Goal: Check status: Check status

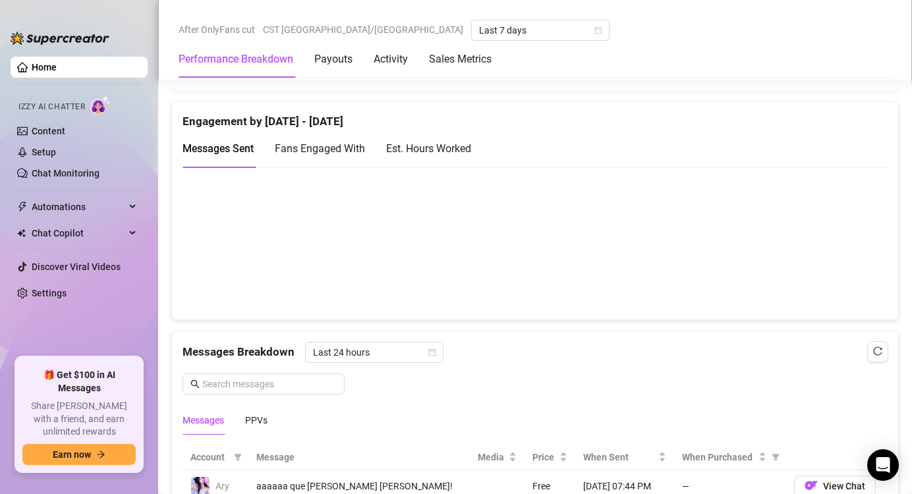
scroll to position [898, 0]
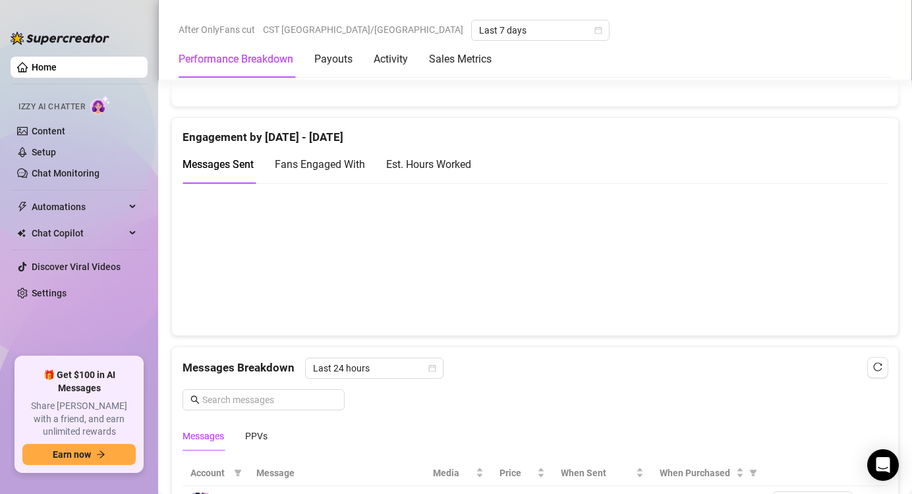
scroll to position [867, 0]
click at [466, 169] on div "Est. Hours Worked" at bounding box center [428, 166] width 85 height 16
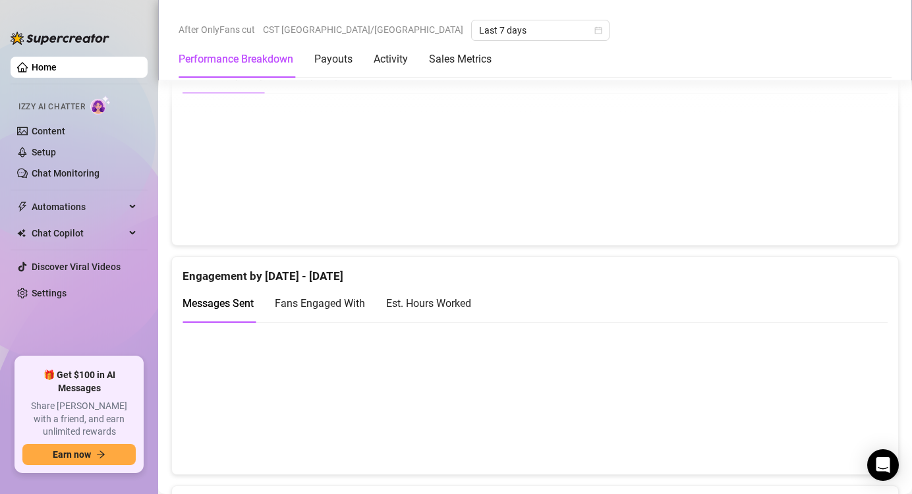
scroll to position [732, 0]
click at [418, 298] on div "Est. Hours Worked" at bounding box center [428, 301] width 85 height 16
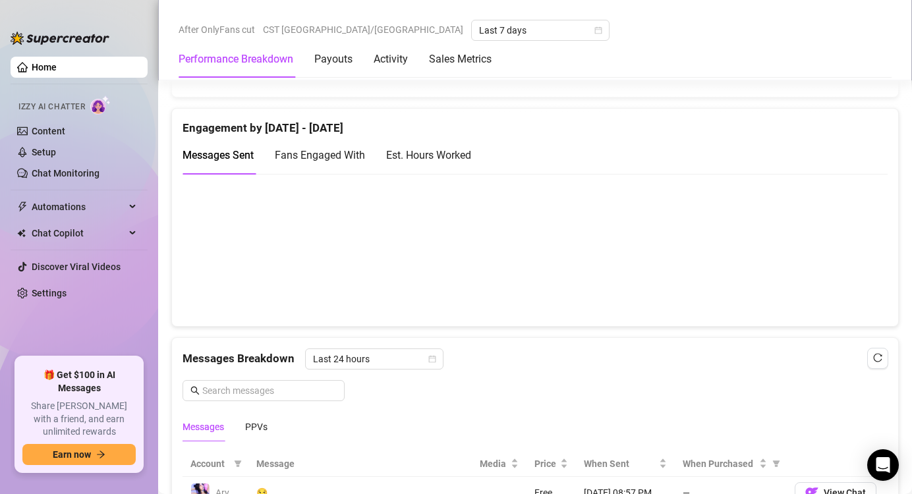
scroll to position [877, 0]
click at [435, 155] on div "Est. Hours Worked" at bounding box center [428, 156] width 85 height 16
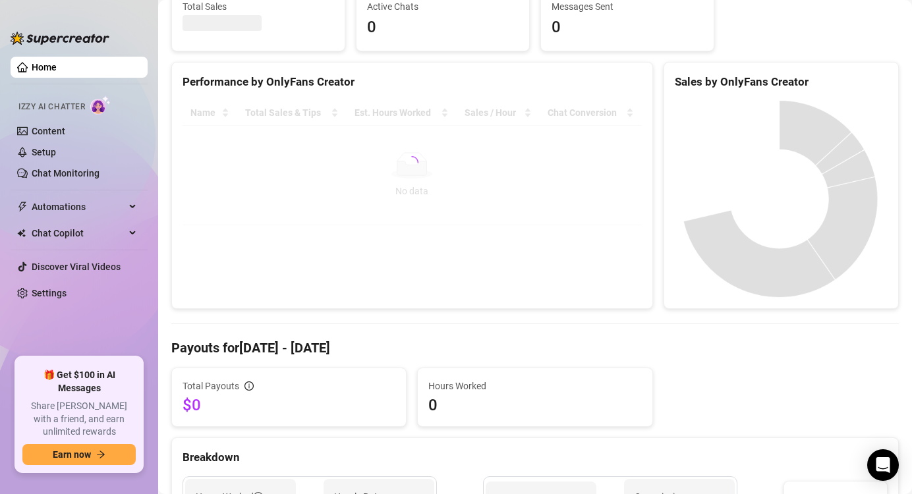
scroll to position [184, 0]
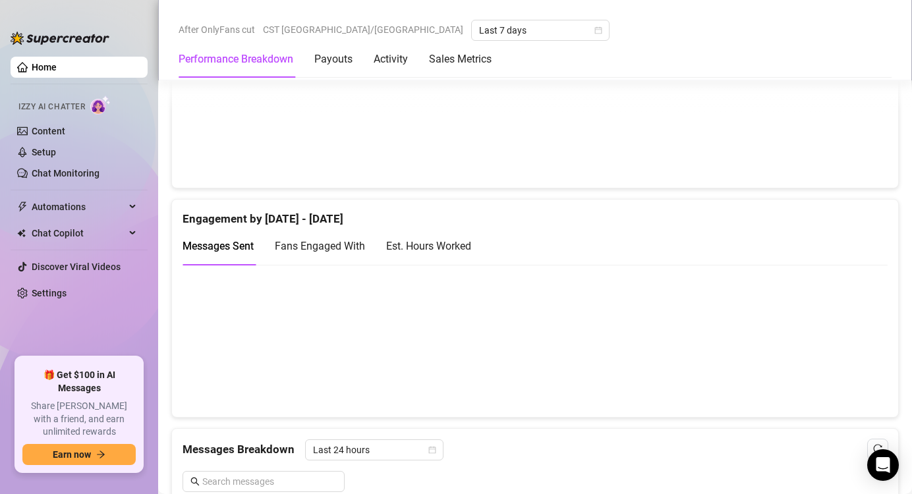
scroll to position [794, 0]
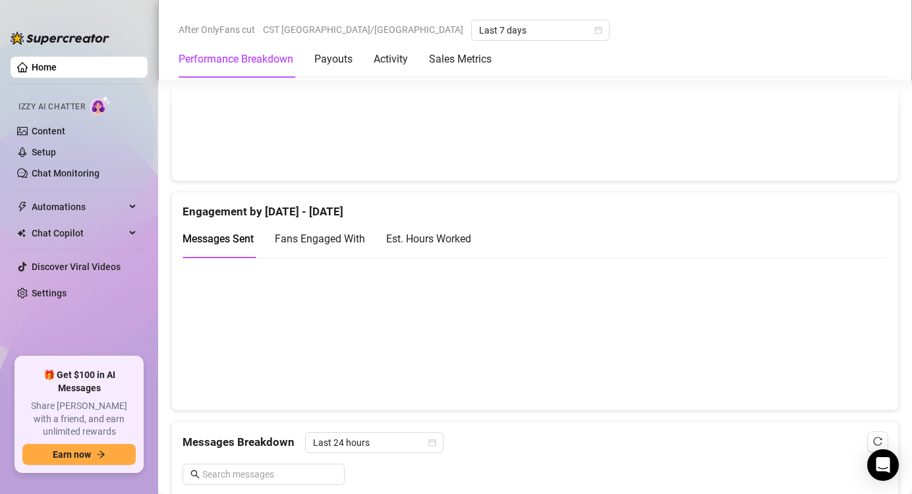
click at [466, 246] on div "Est. Hours Worked" at bounding box center [428, 239] width 85 height 38
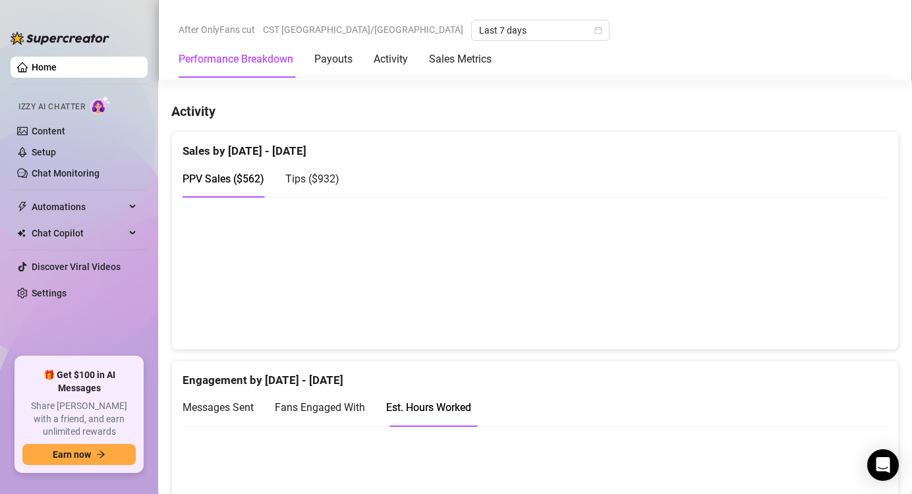
scroll to position [619, 0]
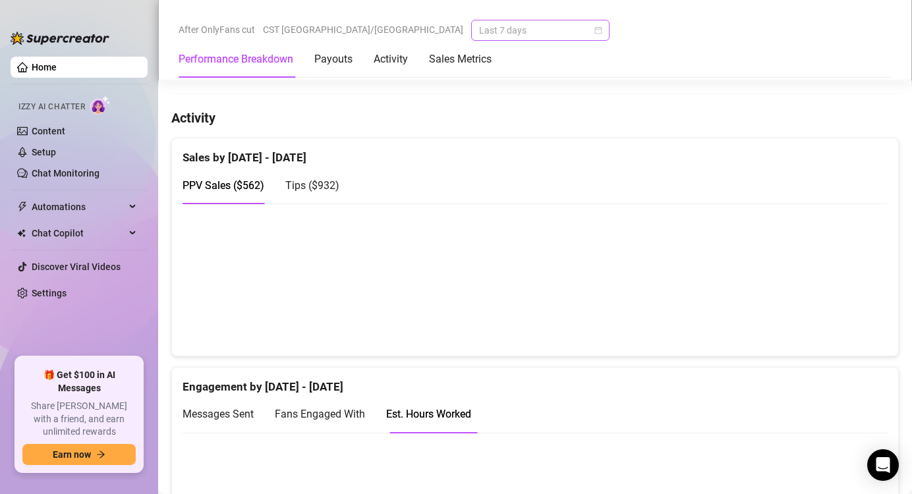
click at [479, 26] on span "Last 7 days" at bounding box center [540, 30] width 123 height 20
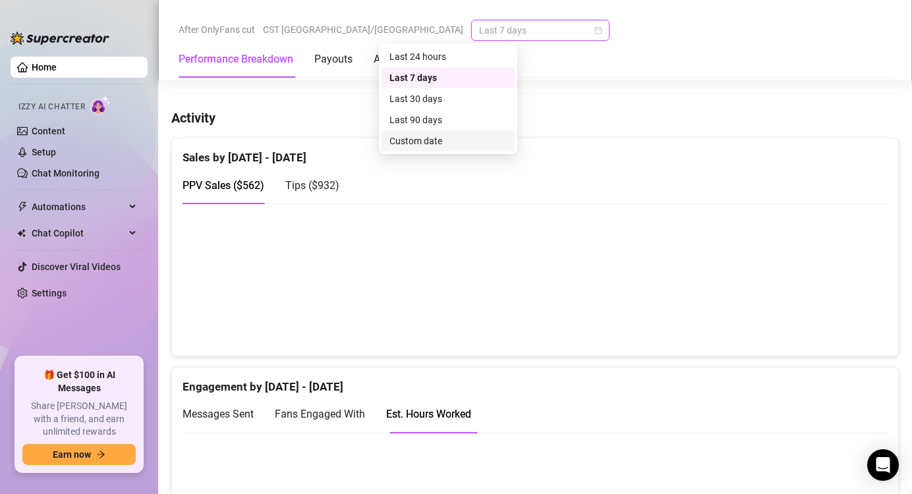
click at [445, 134] on div "Custom date" at bounding box center [447, 141] width 117 height 14
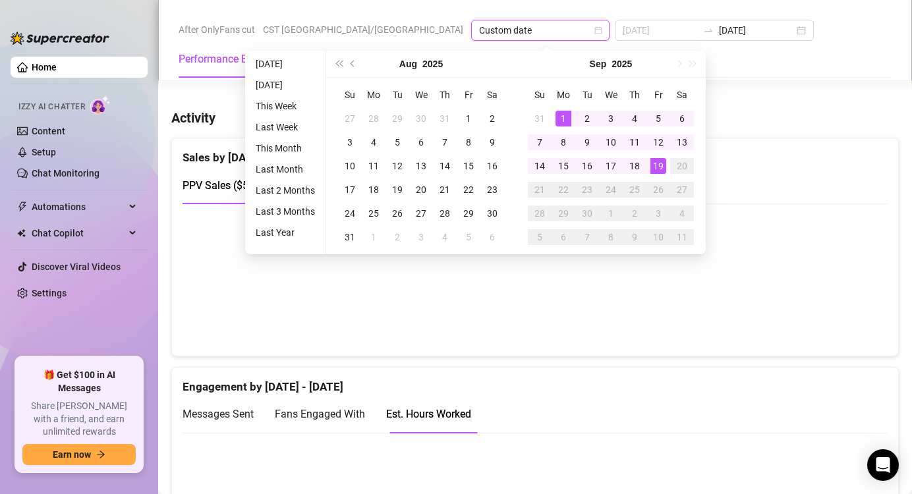
type input "2025-09-01"
click at [561, 121] on div "1" at bounding box center [563, 119] width 16 height 16
type input "2025-09-19"
click at [658, 169] on div "19" at bounding box center [658, 166] width 16 height 16
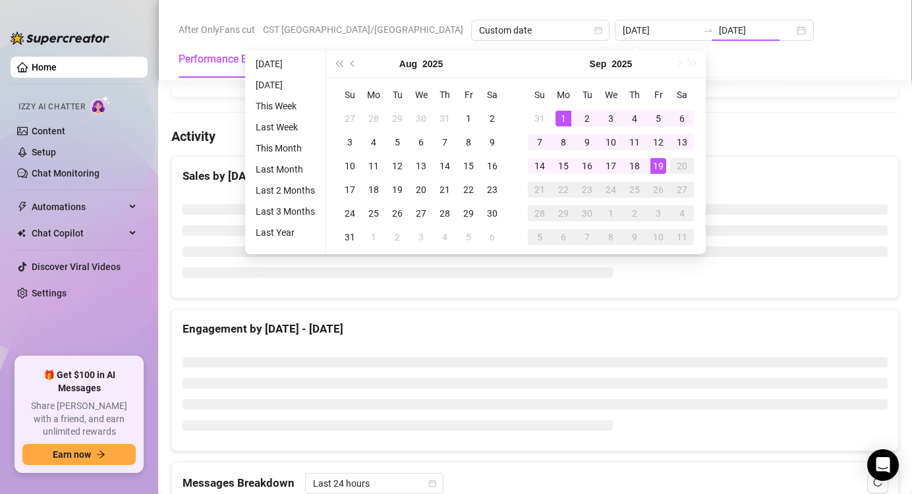
type input "2025-09-01"
